Goal: Task Accomplishment & Management: Complete application form

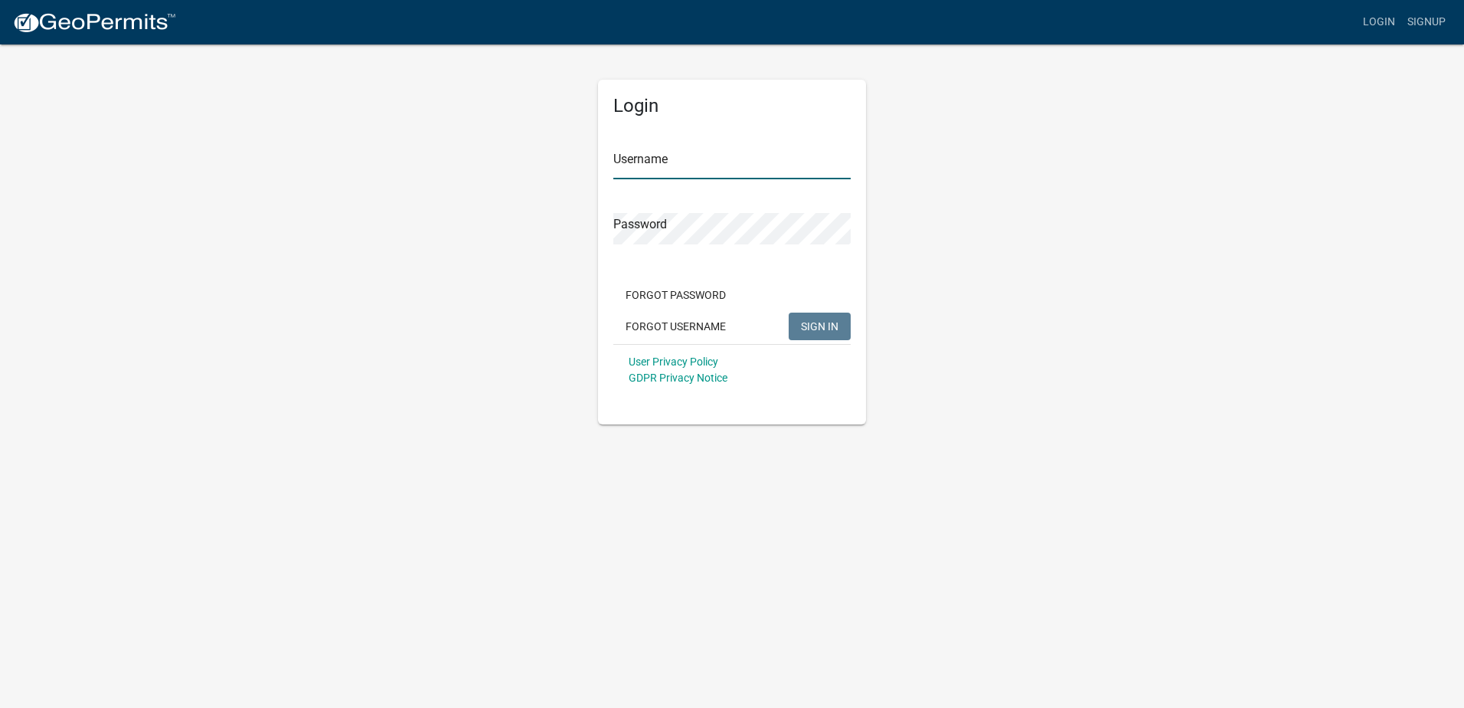
click at [679, 162] on input "Username" at bounding box center [731, 163] width 237 height 31
type input "kgoethe"
click at [789, 312] on button "SIGN IN" at bounding box center [820, 326] width 62 height 28
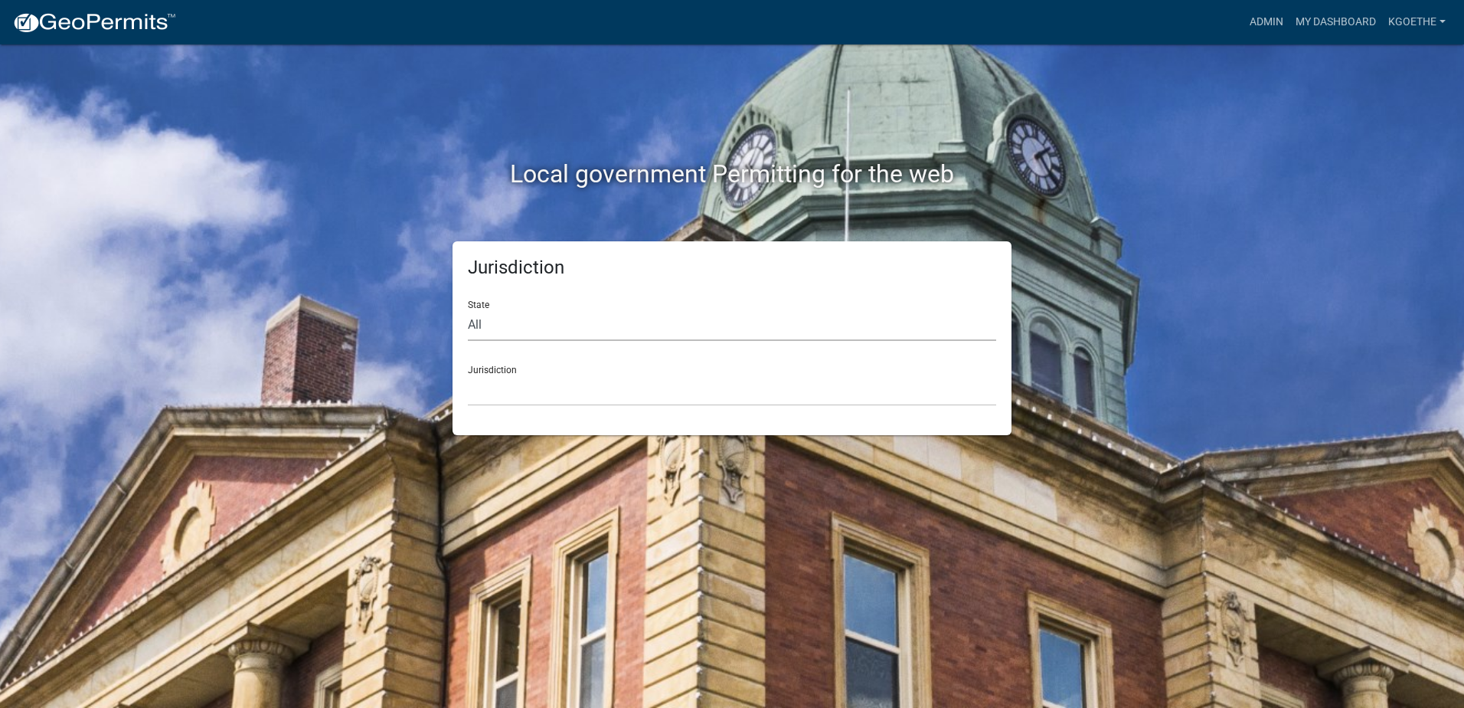
click at [545, 329] on select "All [US_STATE] [US_STATE] [US_STATE] [US_STATE] [US_STATE] [US_STATE] [US_STATE…" at bounding box center [732, 324] width 528 height 31
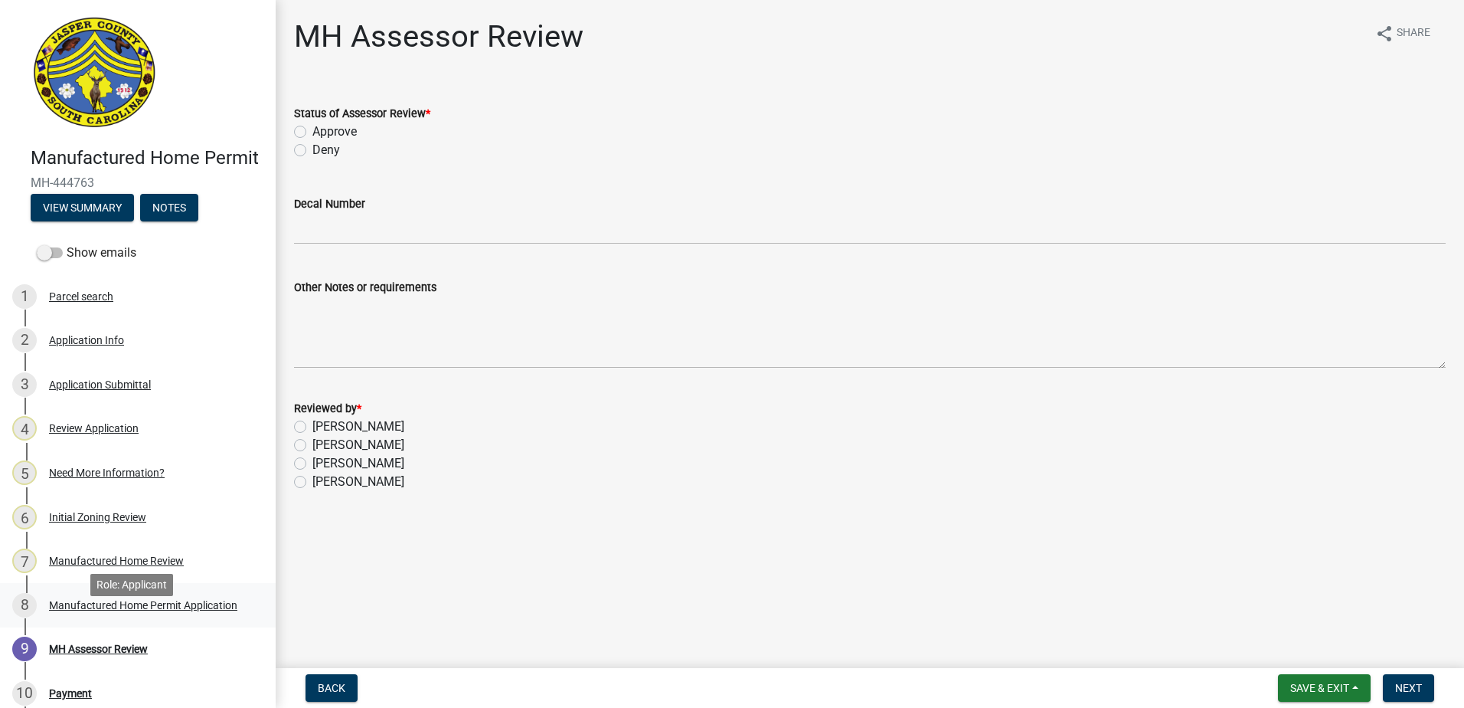
click at [129, 610] on div "Manufactured Home Permit Application" at bounding box center [143, 605] width 188 height 11
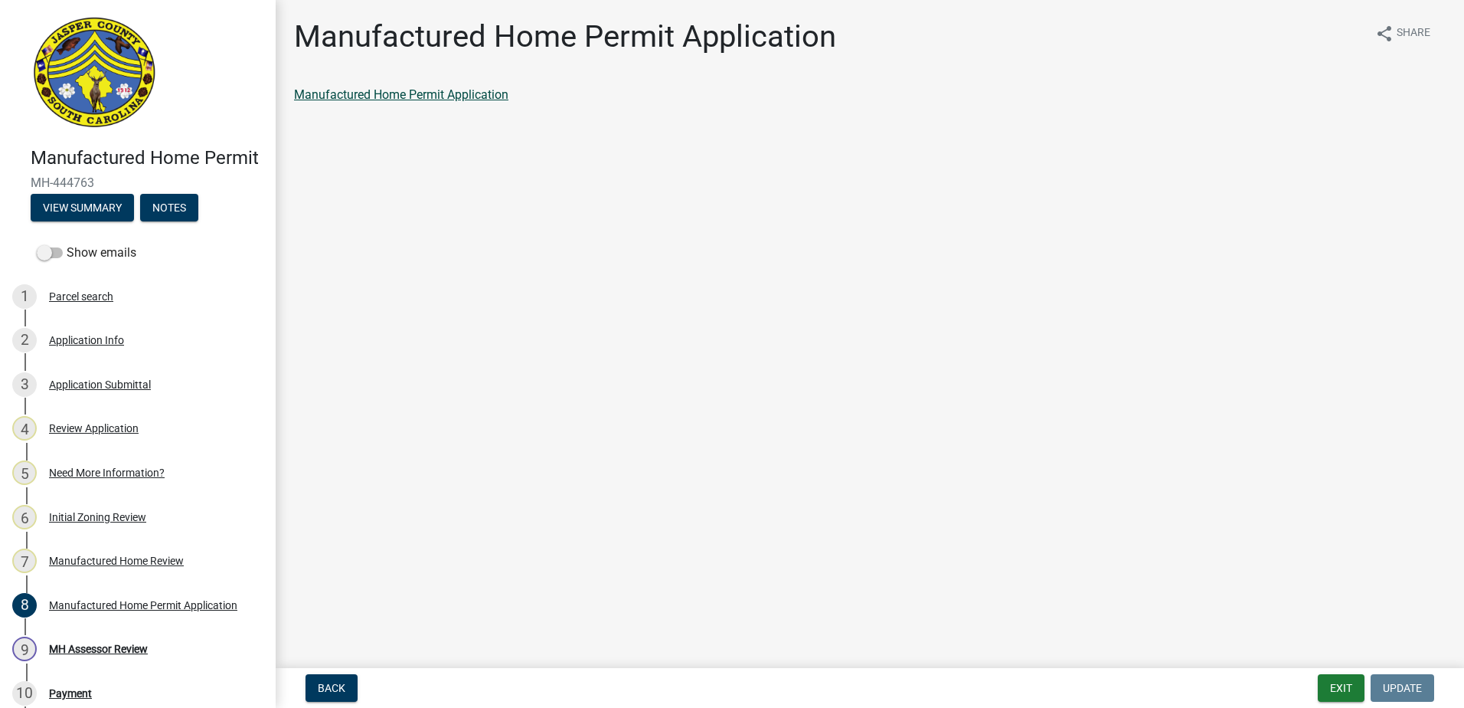
click at [397, 96] on link "Manufactured Home Permit Application" at bounding box center [401, 94] width 214 height 15
click at [119, 566] on div "Manufactured Home Review" at bounding box center [116, 560] width 135 height 11
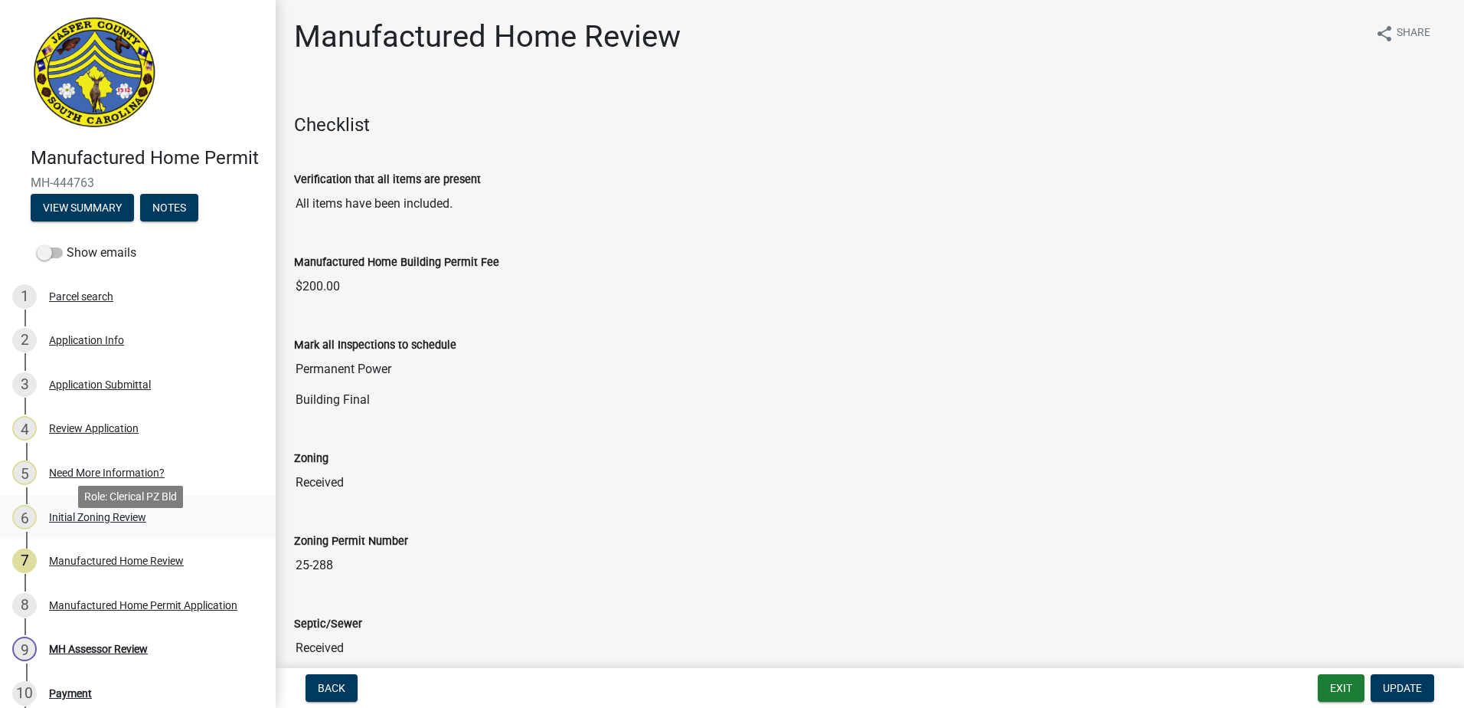
click at [103, 522] on div "Initial Zoning Review" at bounding box center [97, 517] width 97 height 11
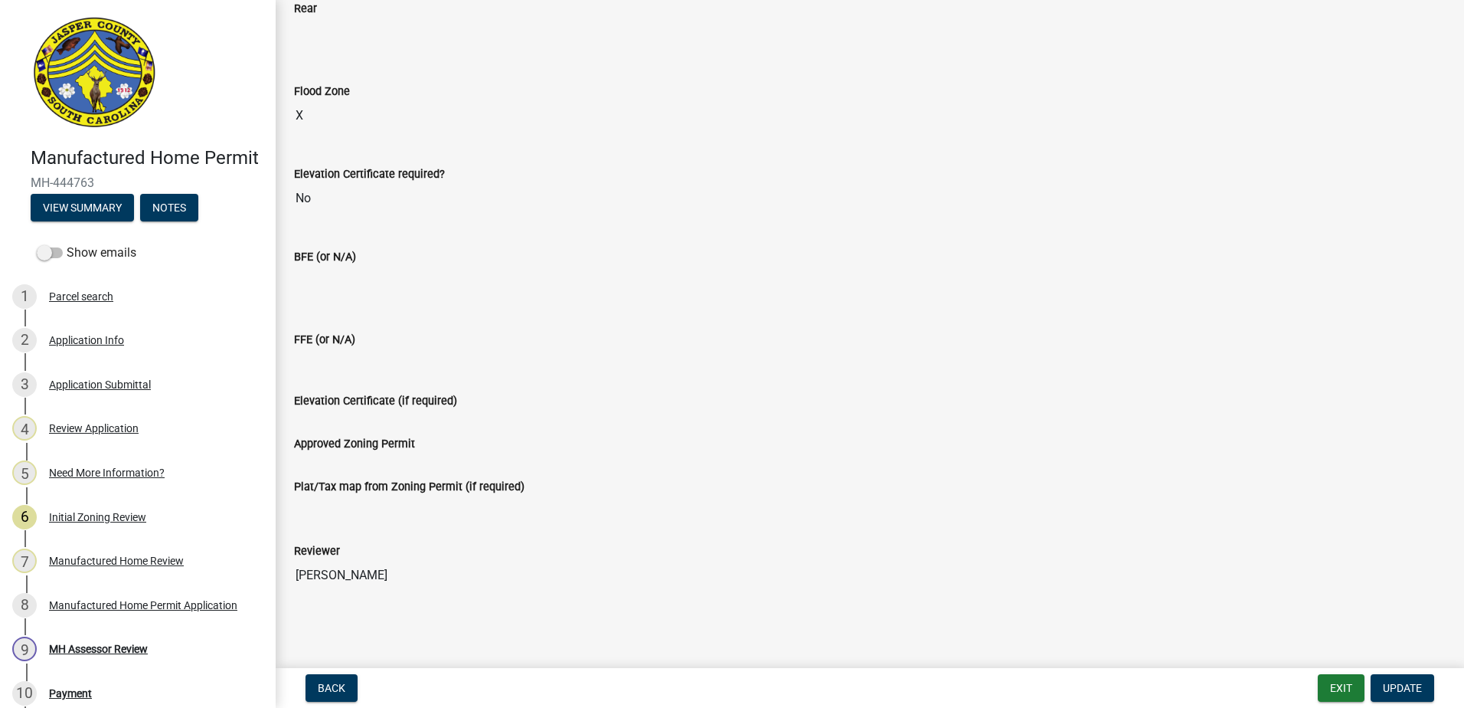
scroll to position [391, 0]
click at [87, 478] on div "Need More Information?" at bounding box center [107, 472] width 116 height 11
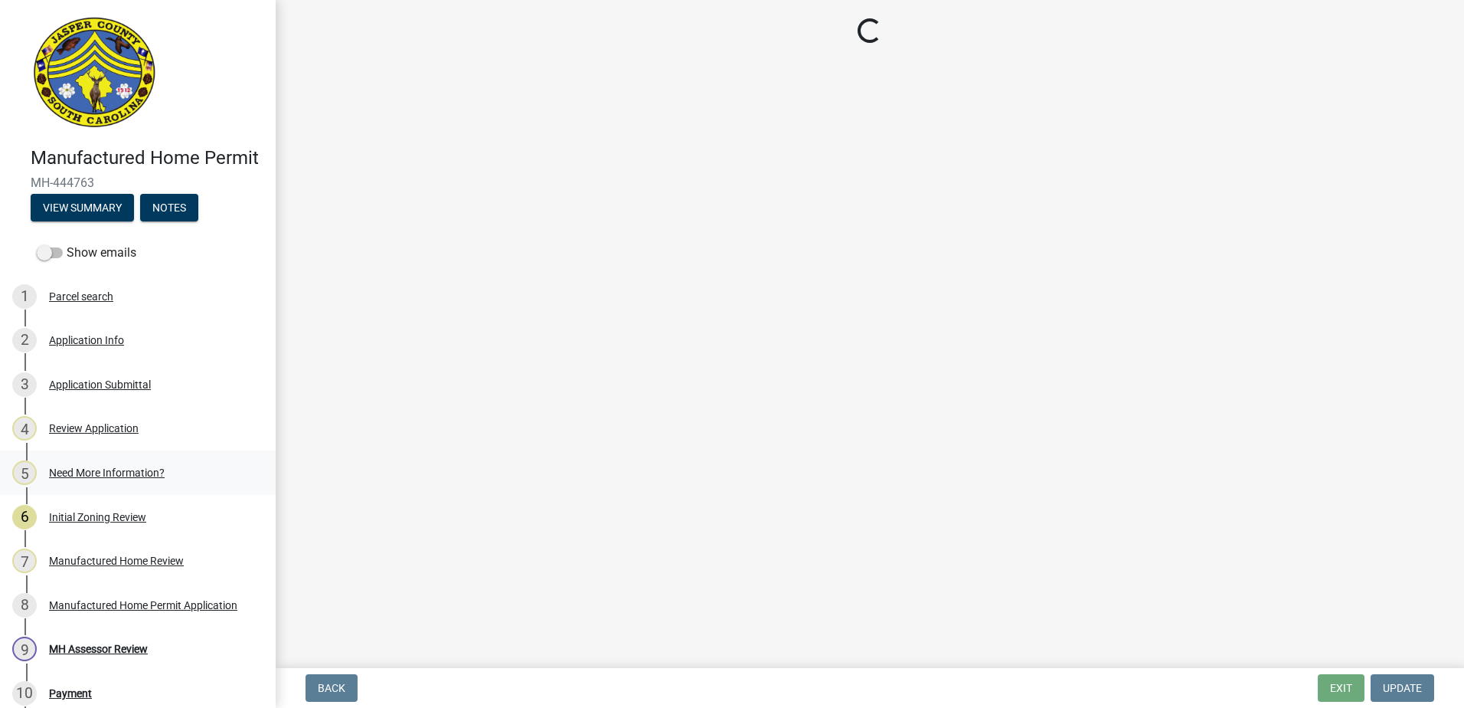
scroll to position [0, 0]
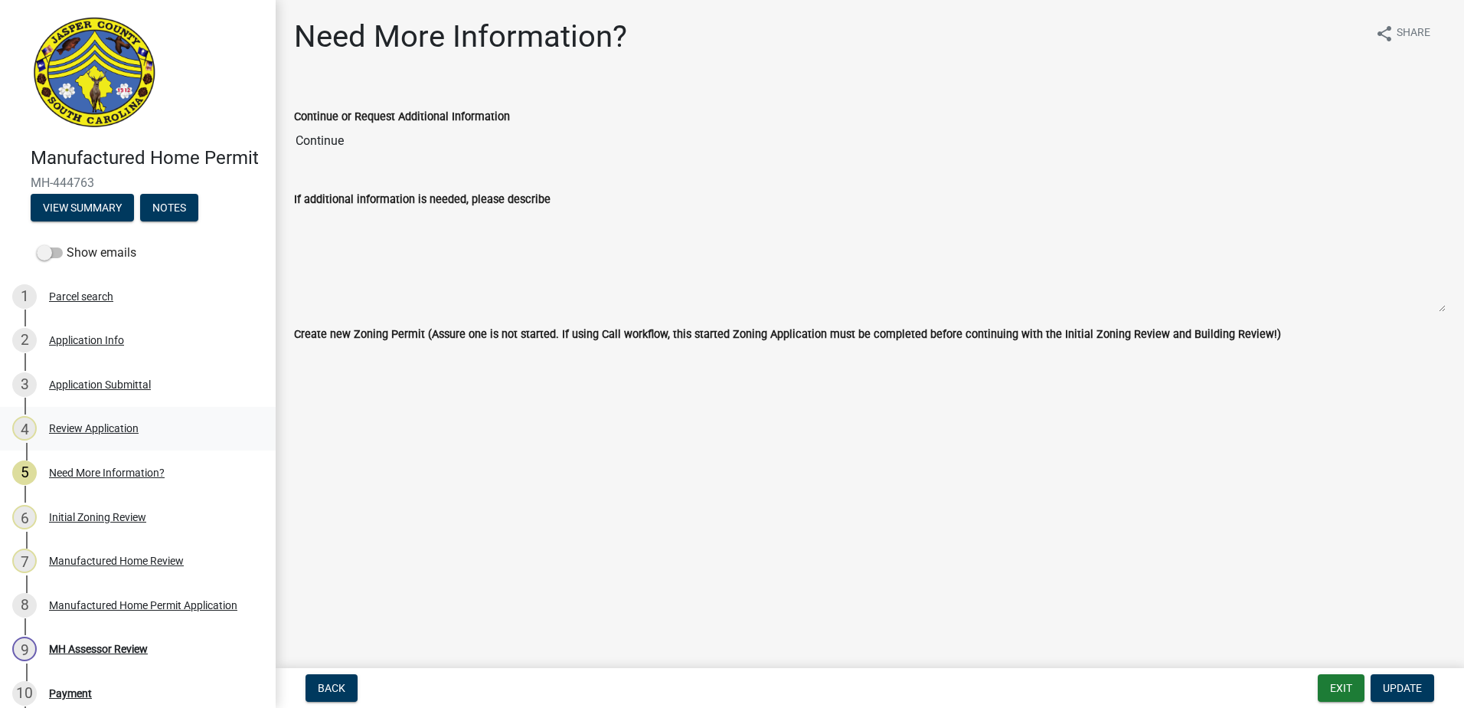
click at [65, 433] on div "Review Application" at bounding box center [94, 428] width 90 height 11
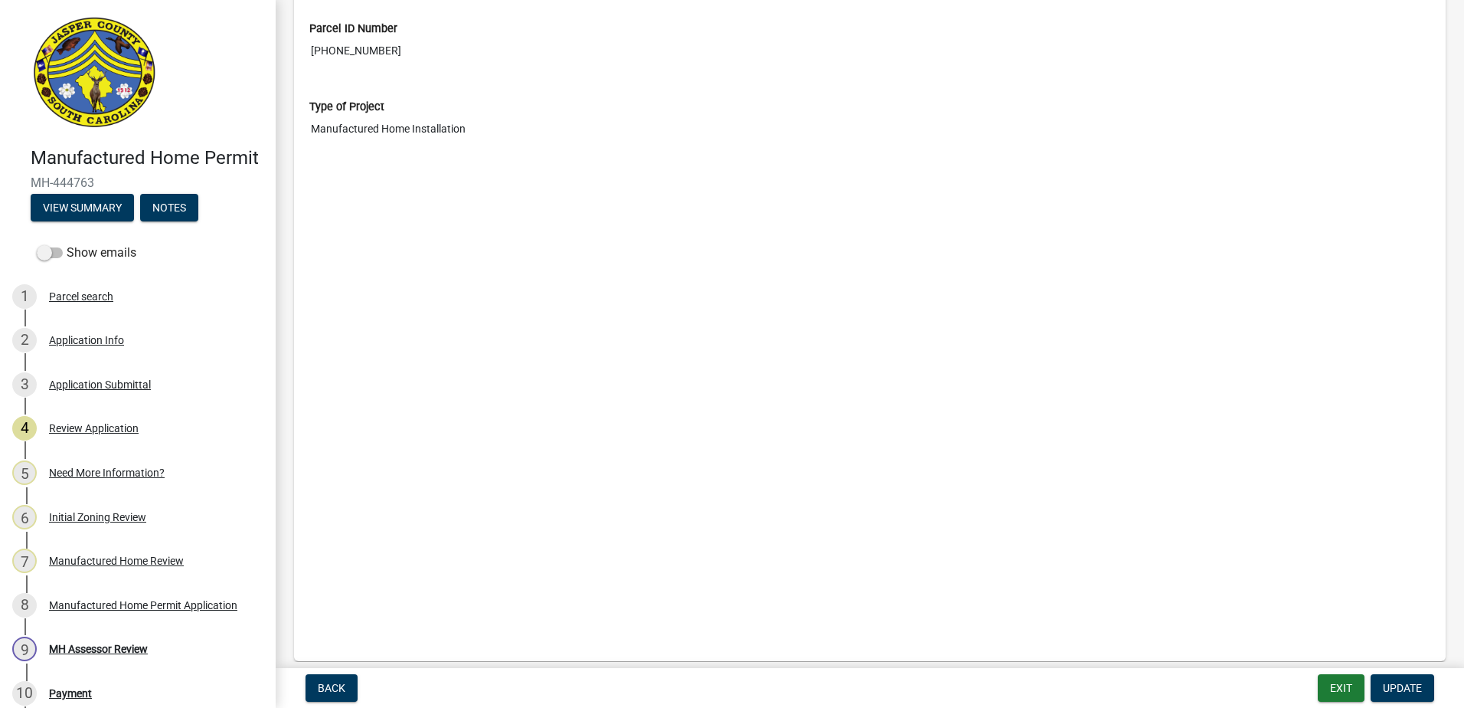
scroll to position [2124, 0]
click at [90, 390] on div "Application Submittal" at bounding box center [100, 384] width 102 height 11
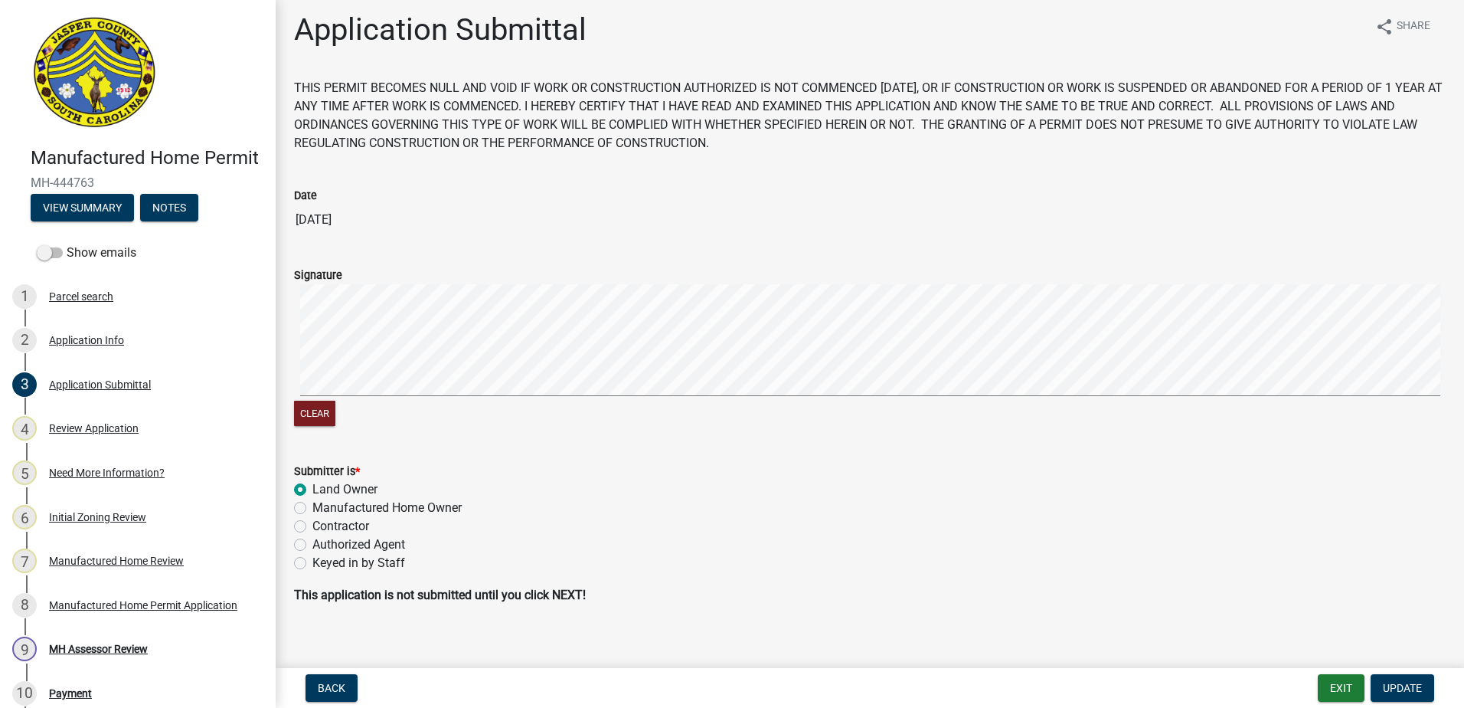
scroll to position [0, 0]
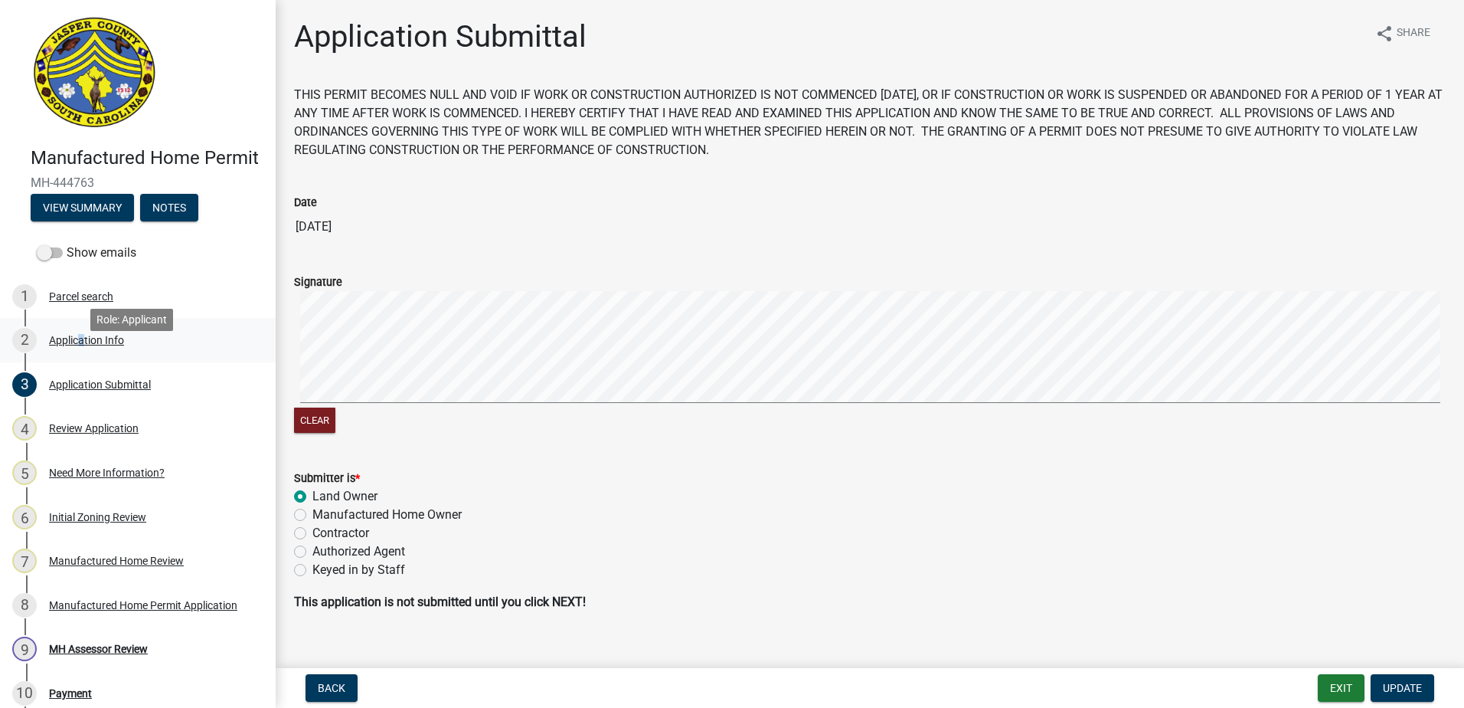
click at [76, 345] on div "Application Info" at bounding box center [86, 340] width 75 height 11
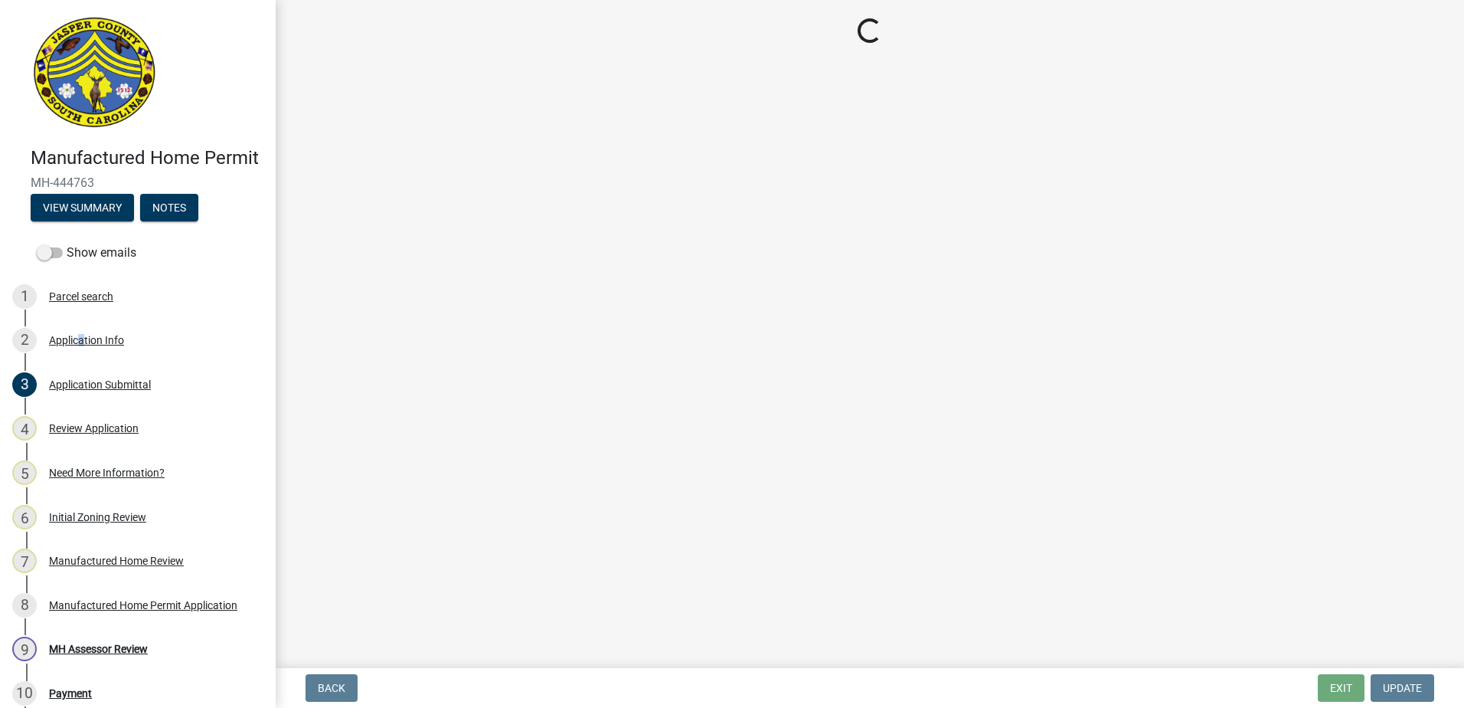
select select "00748aa1-56c2-4786-b7ff-9b3cb1d8d455"
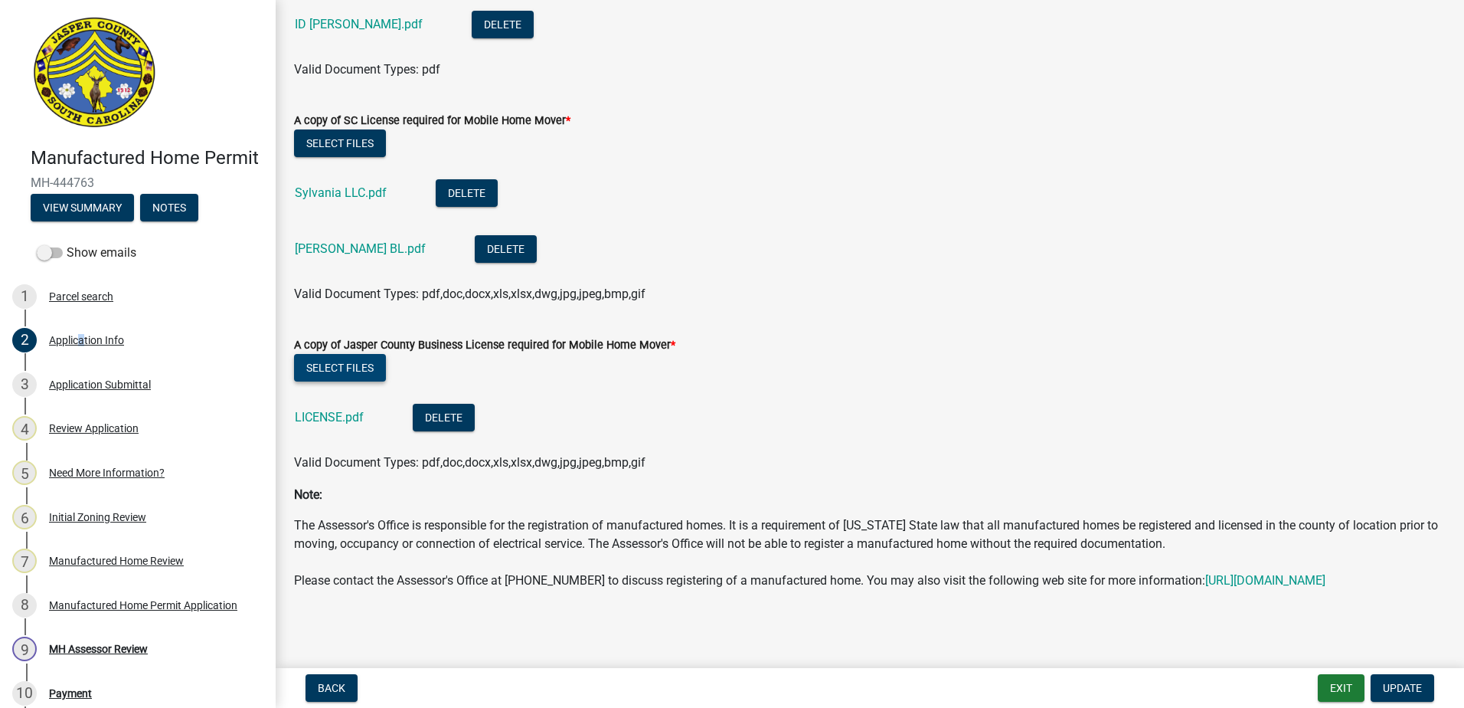
scroll to position [5120, 0]
click at [100, 302] on div "Parcel search" at bounding box center [81, 296] width 64 height 11
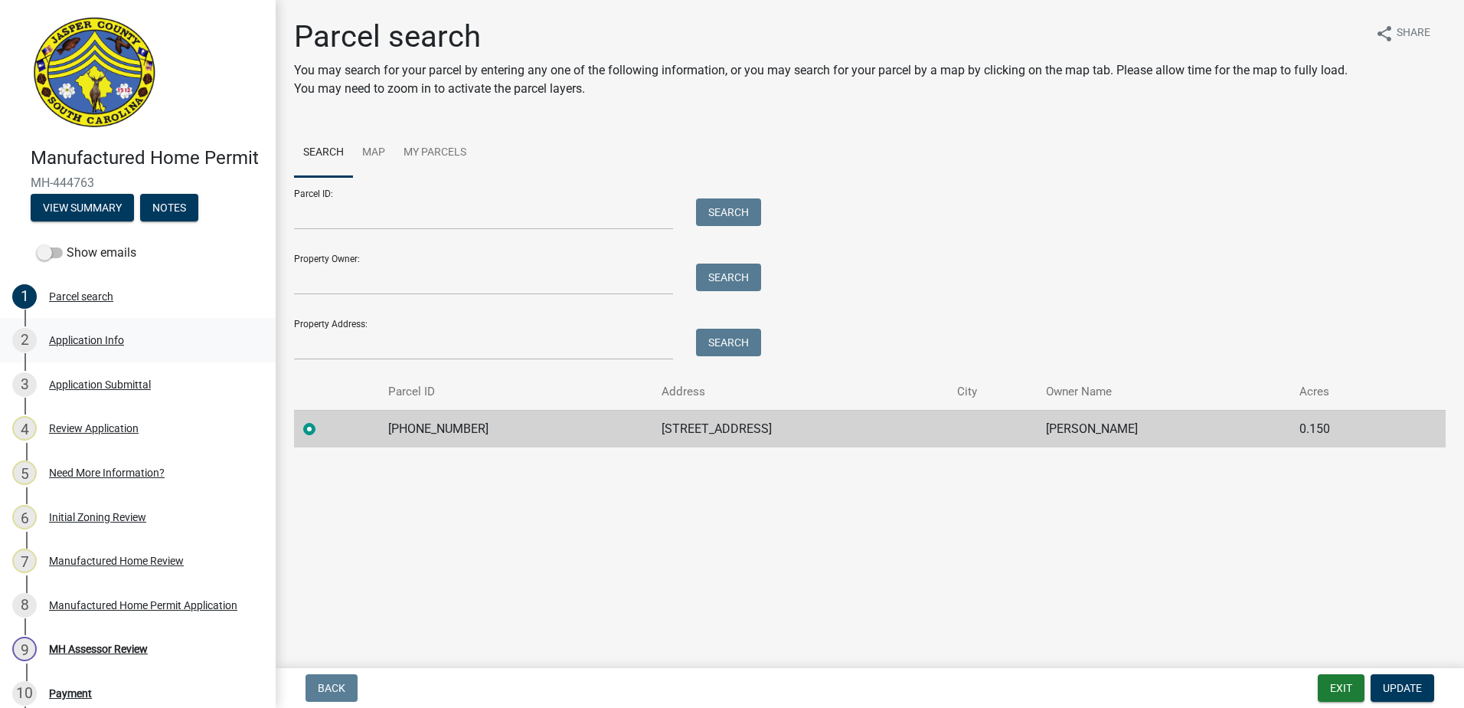
click at [96, 345] on div "Application Info" at bounding box center [86, 340] width 75 height 11
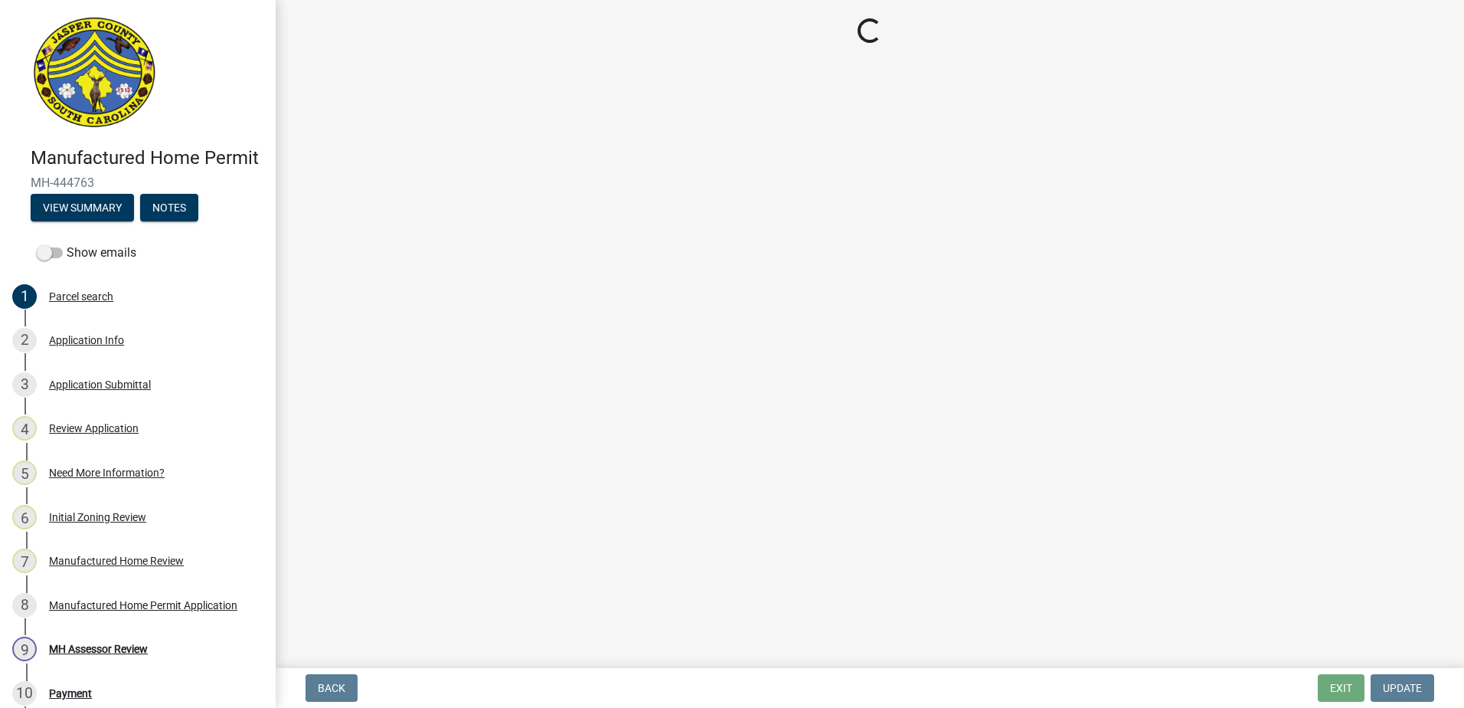
select select "00748aa1-56c2-4786-b7ff-9b3cb1d8d455"
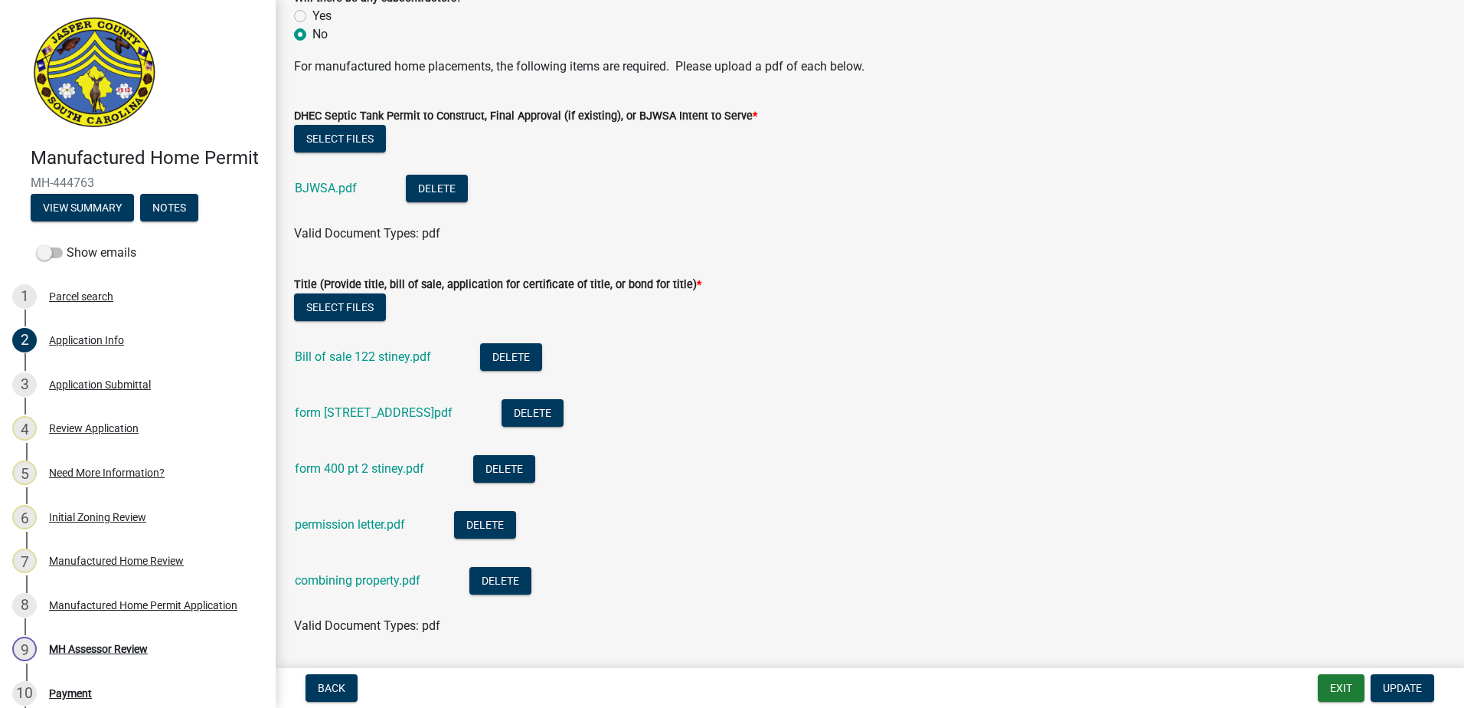
scroll to position [4212, 0]
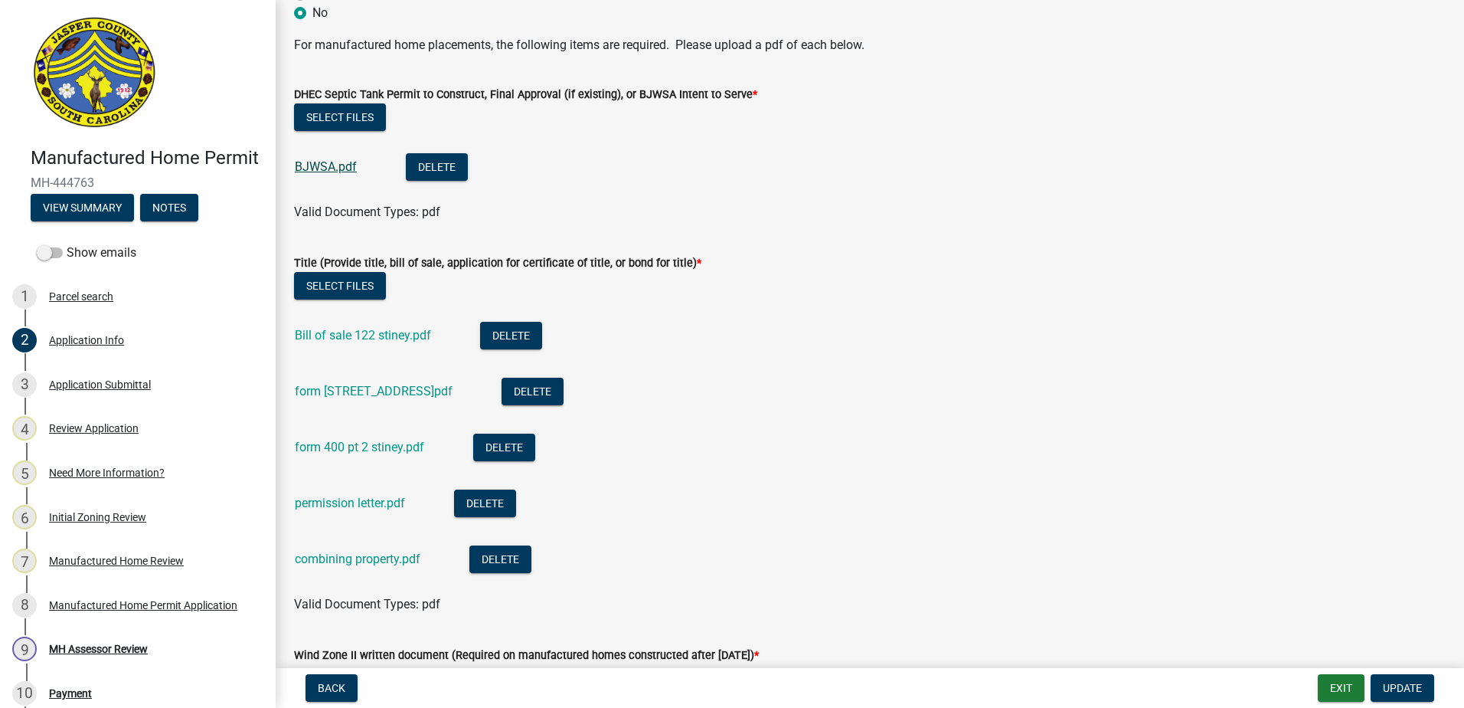
click at [331, 174] on link "BJWSA.pdf" at bounding box center [326, 166] width 62 height 15
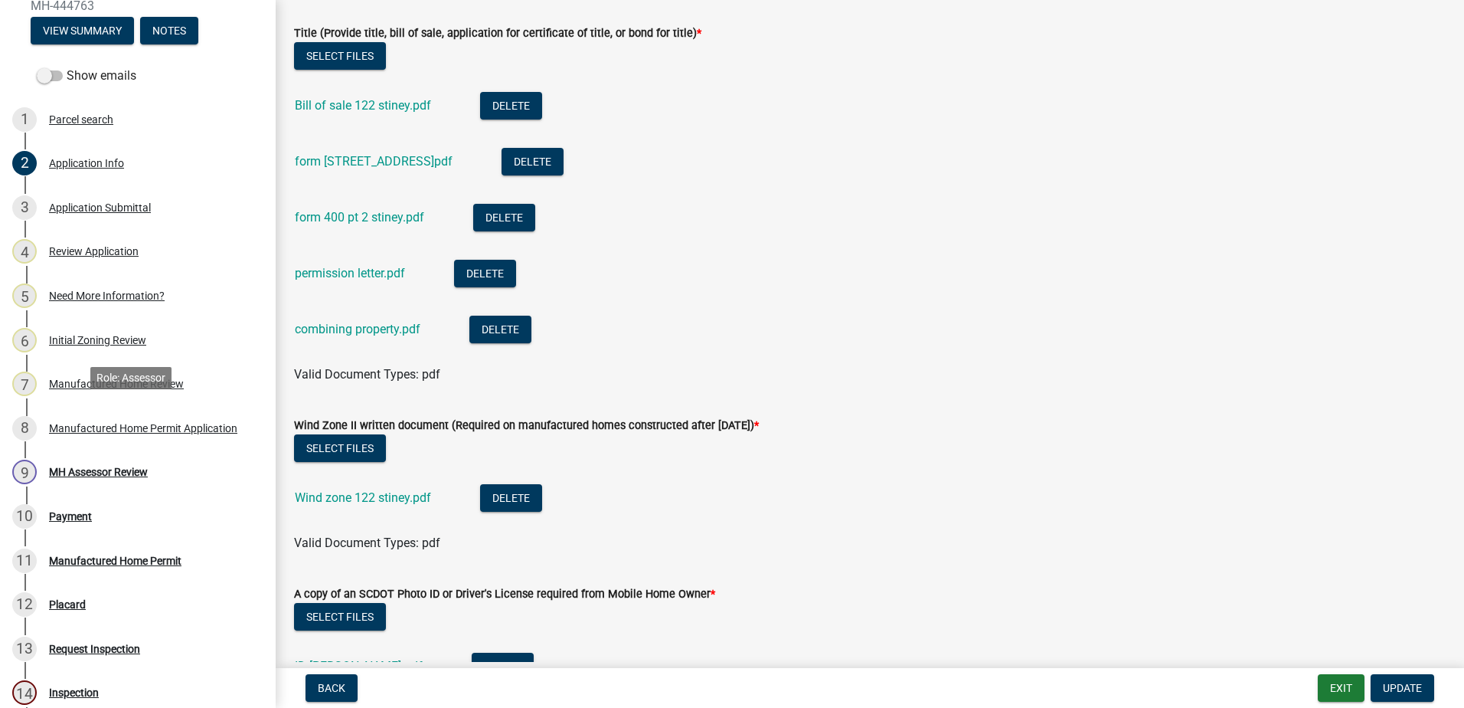
scroll to position [413, 0]
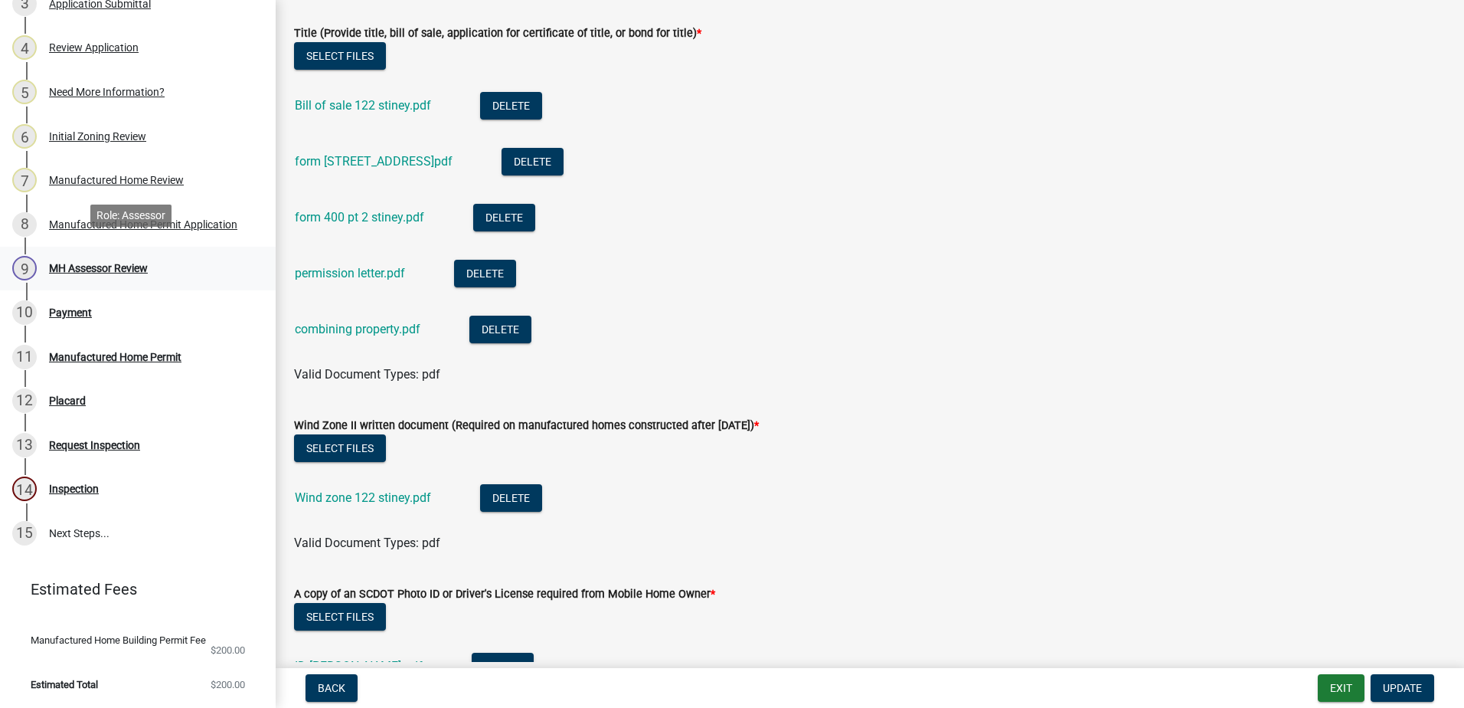
click at [65, 263] on div "MH Assessor Review" at bounding box center [98, 268] width 99 height 11
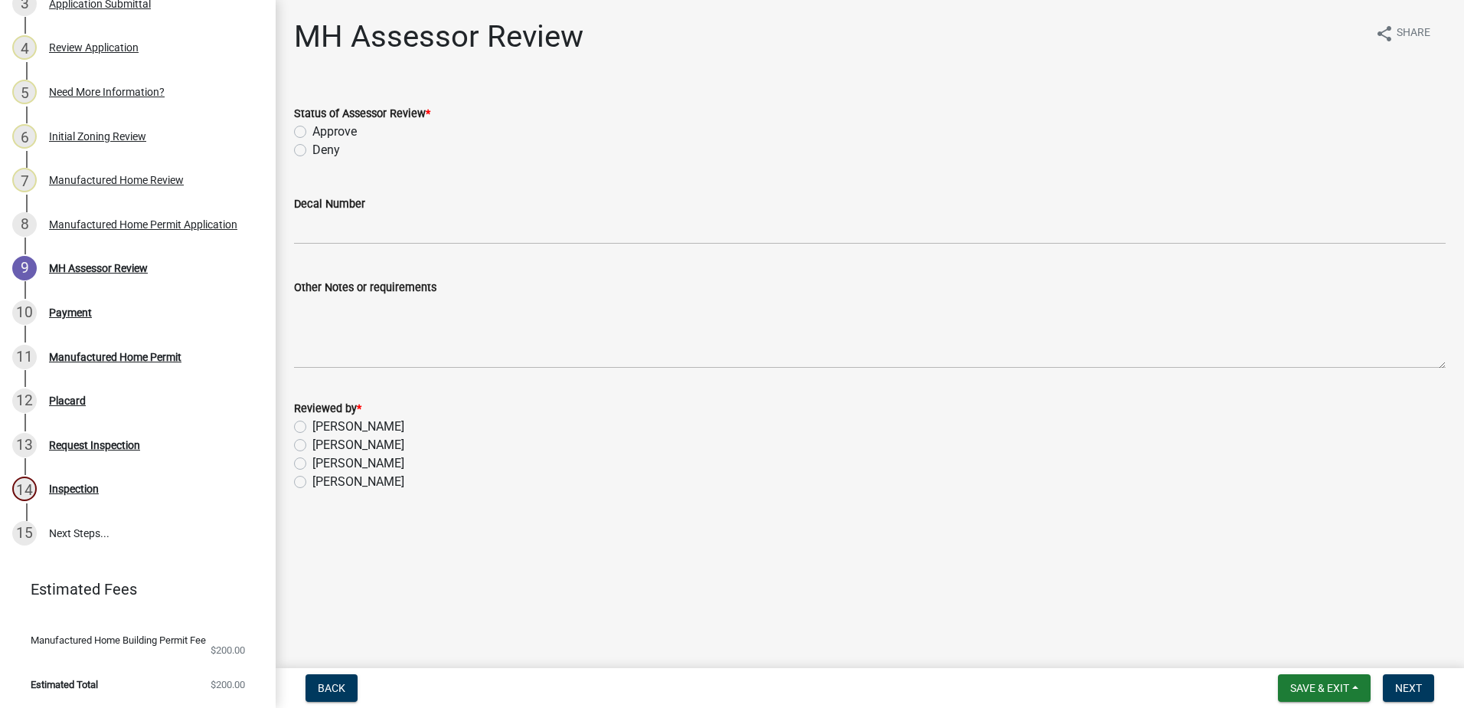
click at [316, 129] on label "Approve" at bounding box center [334, 132] width 44 height 18
click at [316, 129] on input "Approve" at bounding box center [317, 128] width 10 height 10
radio input "true"
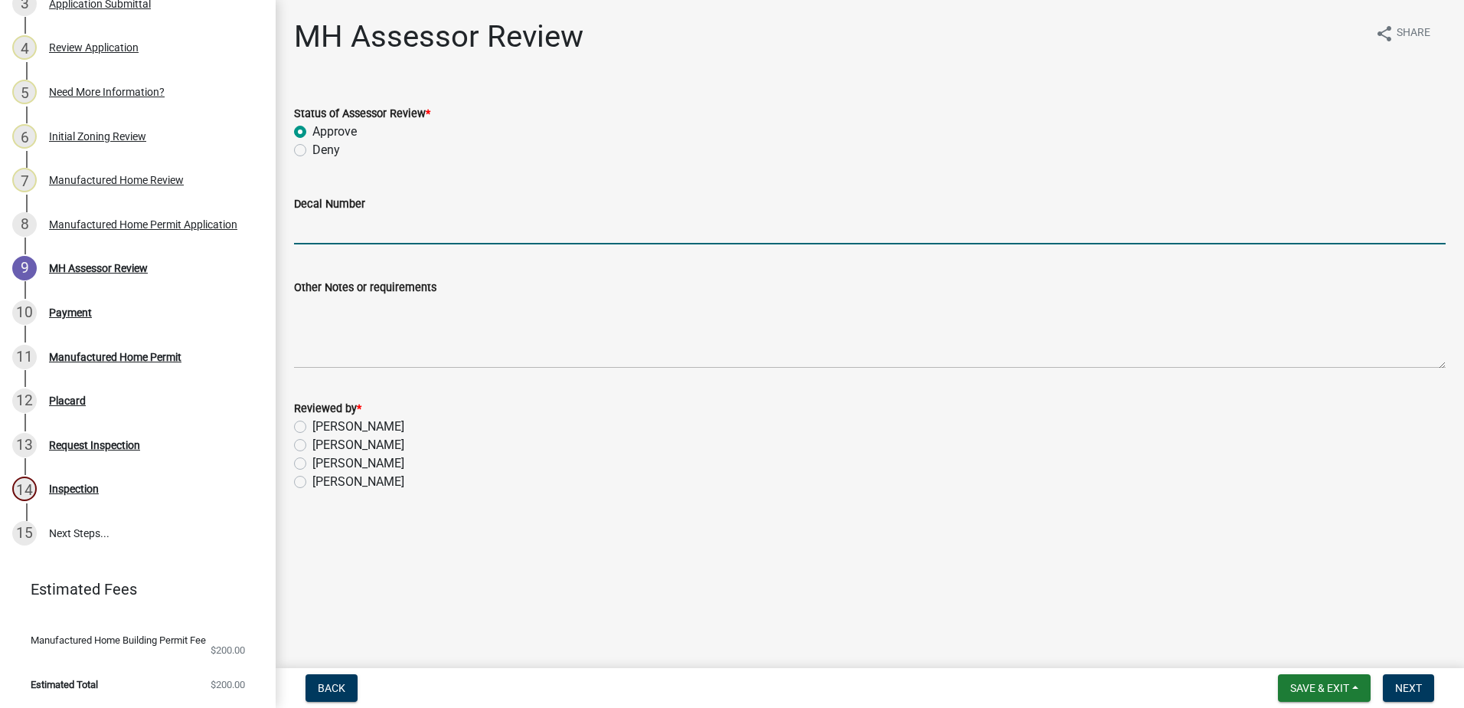
click at [329, 243] on input "Decal Number" at bounding box center [870, 228] width 1152 height 31
type input "10548"
click at [312, 466] on label "Courtney Williams" at bounding box center [358, 463] width 92 height 18
click at [312, 464] on input "Courtney Williams" at bounding box center [317, 459] width 10 height 10
radio input "true"
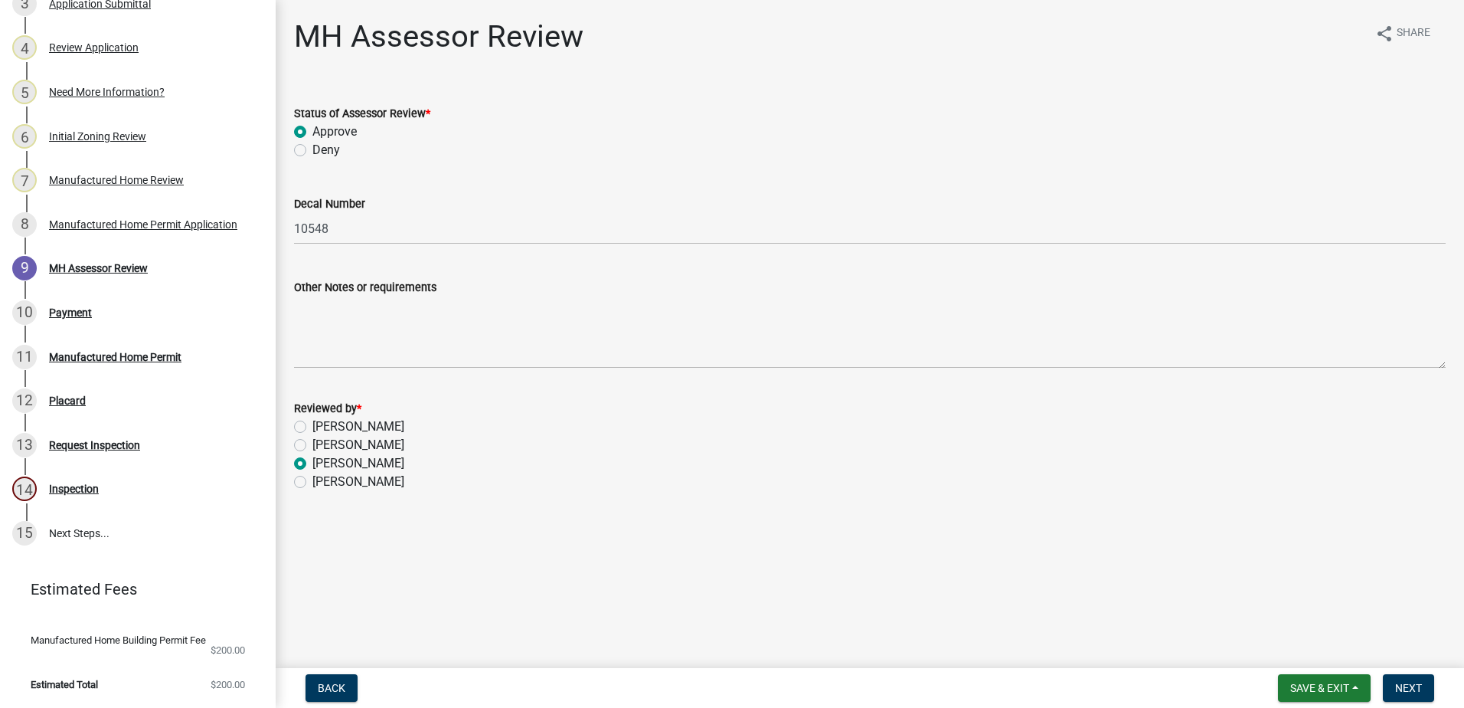
click at [919, 560] on main "MH Assessor Review share Share Status of Assessor Review * Approve Deny Decal N…" at bounding box center [870, 331] width 1189 height 662
click at [1331, 688] on span "Save & Exit" at bounding box center [1319, 688] width 59 height 12
click at [1286, 649] on button "Save & Exit" at bounding box center [1309, 648] width 123 height 37
